Goal: Task Accomplishment & Management: Use online tool/utility

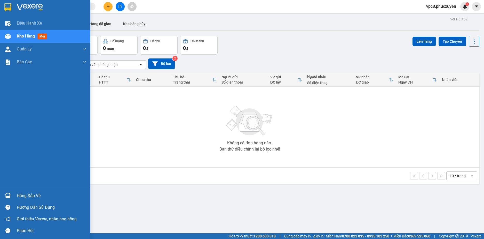
drag, startPoint x: 0, startPoint y: 0, endPoint x: 9, endPoint y: 191, distance: 191.6
click at [9, 193] on img at bounding box center [7, 195] width 5 height 5
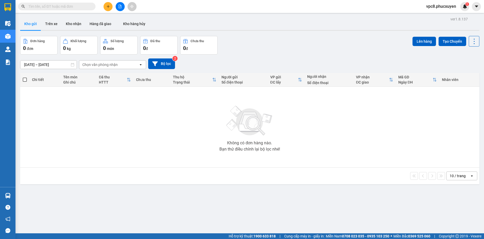
click at [265, 85] on section "Kết quả tìm kiếm ( 0 ) Bộ lọc 09/08 - 09/08 No Data vpc8.phucxuyen 1 Điều hành …" at bounding box center [242, 119] width 484 height 239
click at [53, 21] on button "Trên xe" at bounding box center [51, 24] width 21 height 12
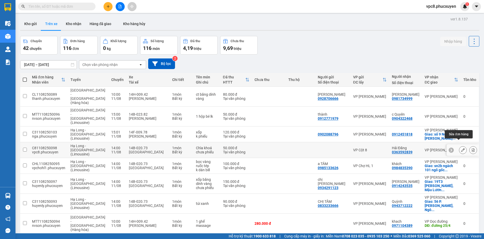
click at [461, 148] on icon at bounding box center [463, 150] width 4 height 4
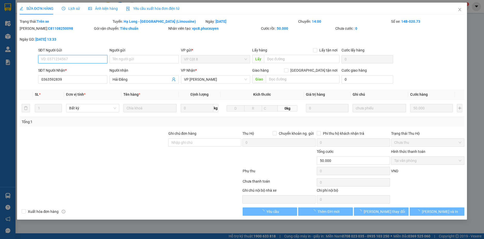
type input "0363592839"
type input "Hải Đăng"
type input "50.000"
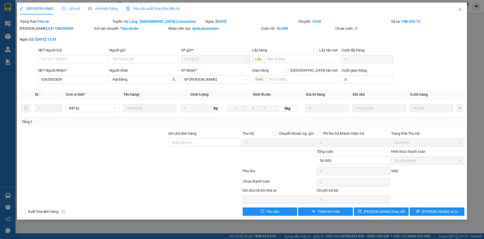
click at [71, 8] on span "Lịch sử" at bounding box center [71, 8] width 18 height 4
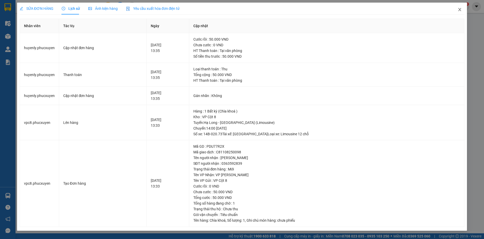
click at [459, 10] on icon "close" at bounding box center [460, 9] width 4 height 4
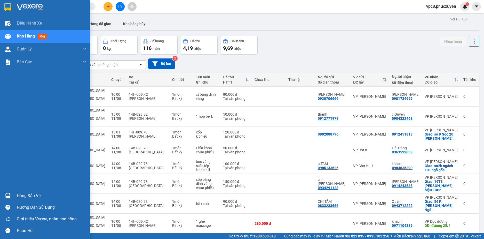
click at [5, 194] on img at bounding box center [7, 195] width 5 height 5
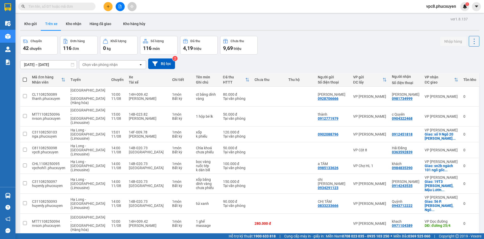
click at [300, 55] on section "Kết quả tìm kiếm ( 0 ) Bộ lọc 09/08 - 09/08 No Data vpc8.phucxuyen 1 Điều hành …" at bounding box center [242, 119] width 484 height 239
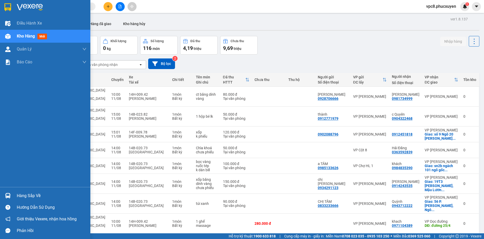
click at [7, 196] on img at bounding box center [7, 195] width 5 height 5
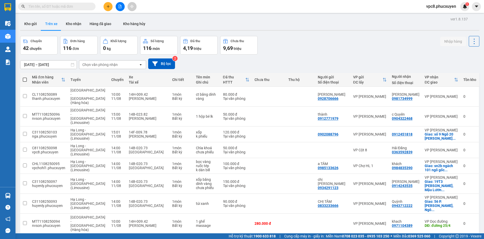
click at [308, 28] on section "Kết quả tìm kiếm ( 0 ) Bộ lọc 09/08 - 09/08 No Data vpc8.phucxuyen 1 Điều hành …" at bounding box center [242, 119] width 484 height 239
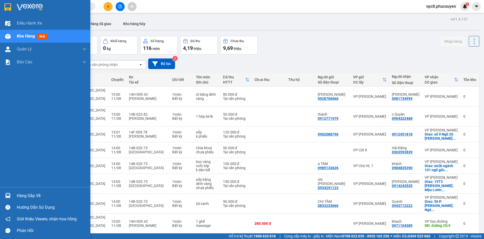
click at [7, 192] on div at bounding box center [7, 195] width 9 height 9
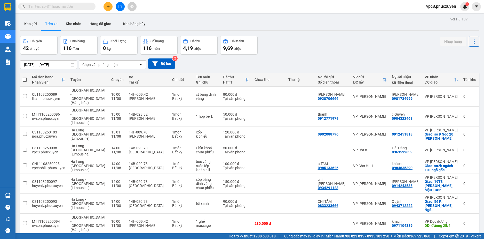
click at [288, 47] on section "Kết quả tìm kiếm ( 0 ) Bộ lọc 09/08 - 09/08 No Data vpc8.phucxuyen 1 Điều hành …" at bounding box center [242, 119] width 484 height 239
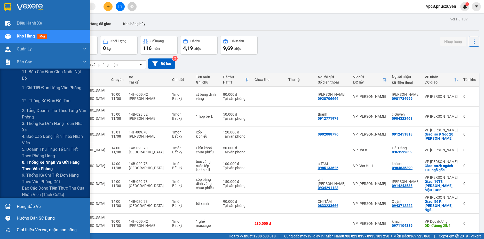
click at [48, 164] on span "8. Thống kê nhận và gửi hàng theo văn phòng" at bounding box center [54, 165] width 65 height 13
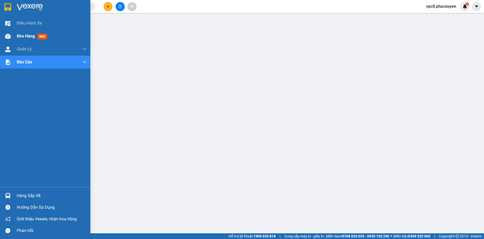
click at [14, 38] on div "Kho hàng mới" at bounding box center [45, 36] width 90 height 13
